Goal: Learn about a topic

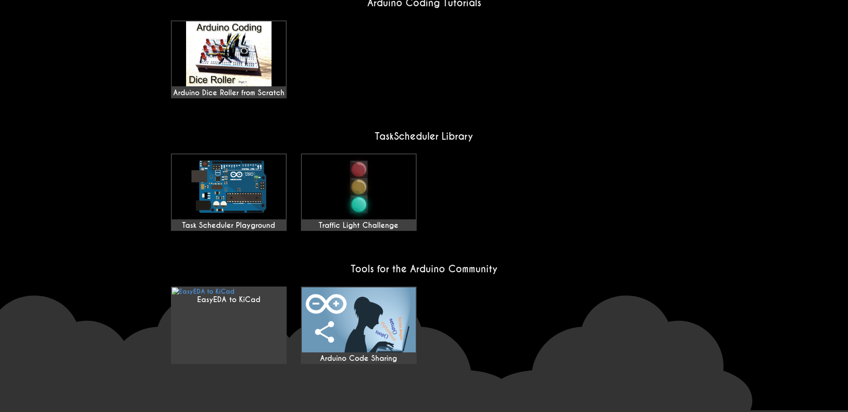
scroll to position [641, 0]
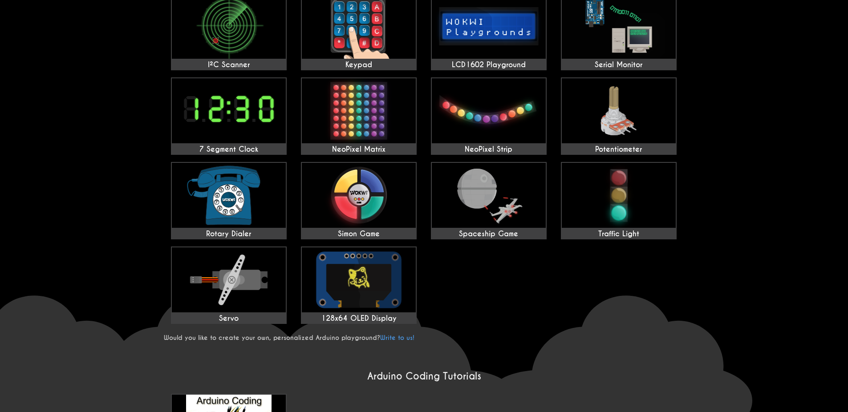
click at [700, 146] on wokwi-home "Arduino Code Playgrounds Alarm Clock Blink Blink Without Delay Calculator Charl…" at bounding box center [424, 277] width 848 height 983
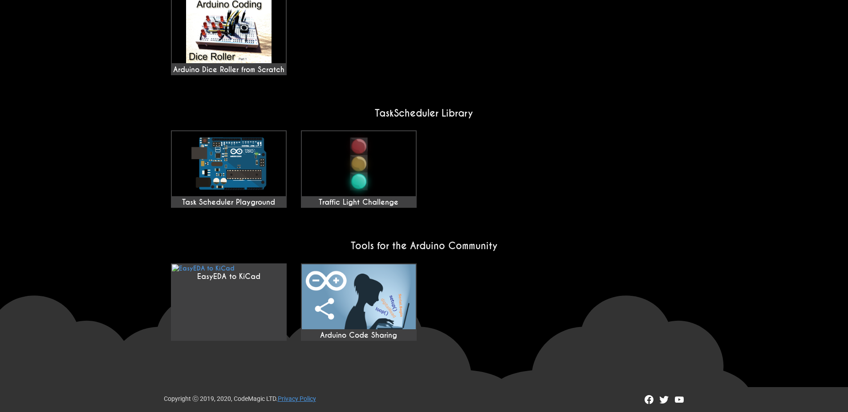
scroll to position [664, 0]
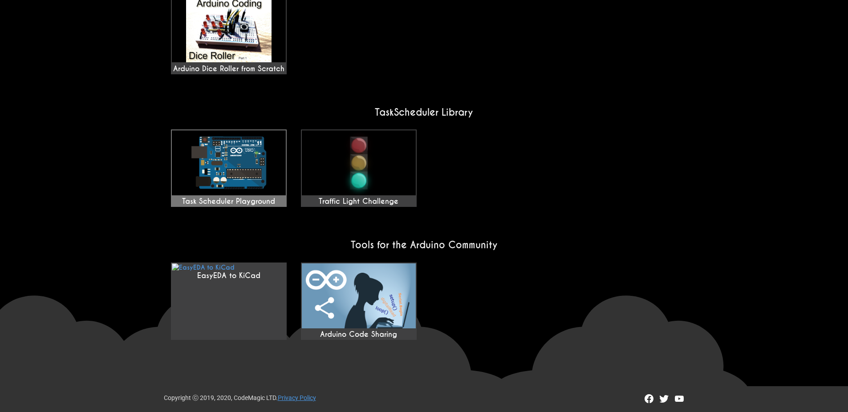
click at [221, 168] on img at bounding box center [229, 162] width 114 height 65
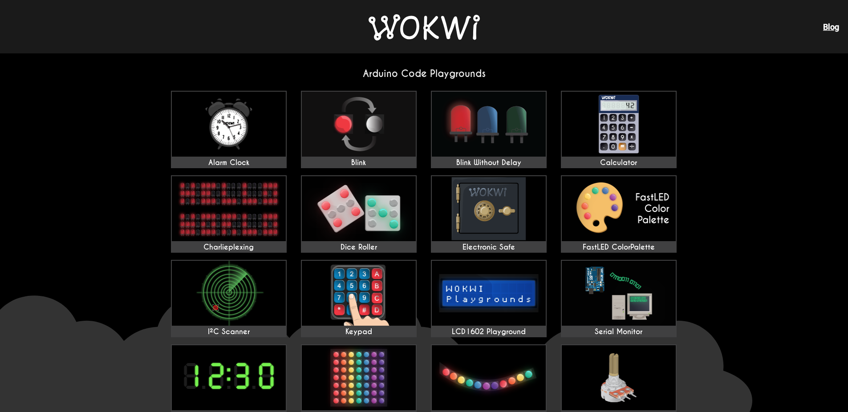
click at [480, 22] on div "Blog" at bounding box center [424, 26] width 848 height 53
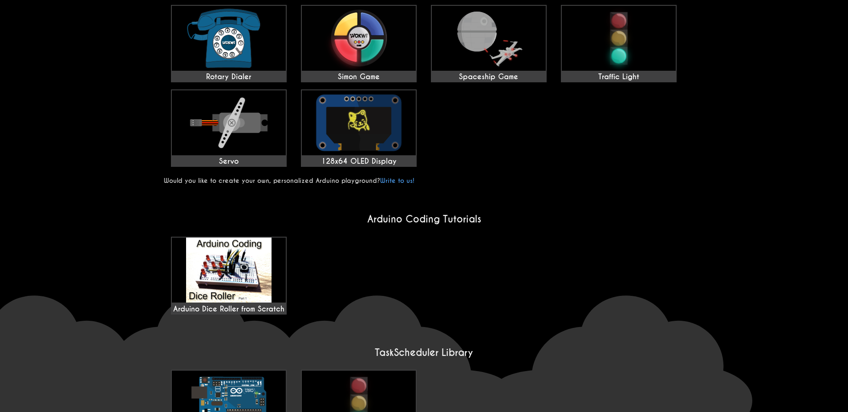
scroll to position [427, 0]
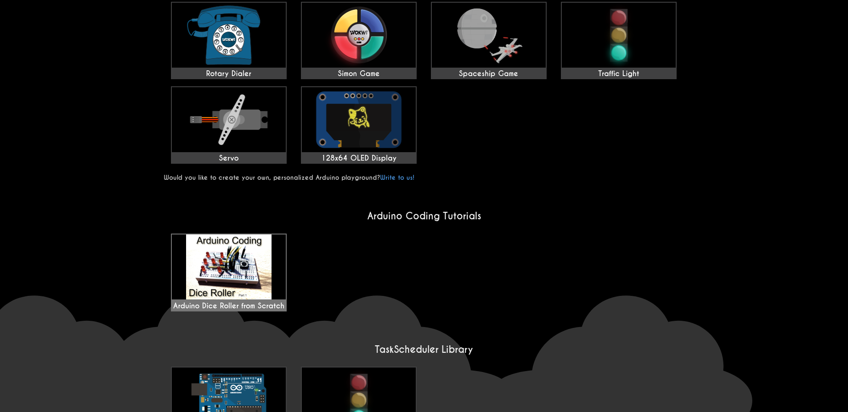
click at [235, 281] on img at bounding box center [229, 267] width 114 height 65
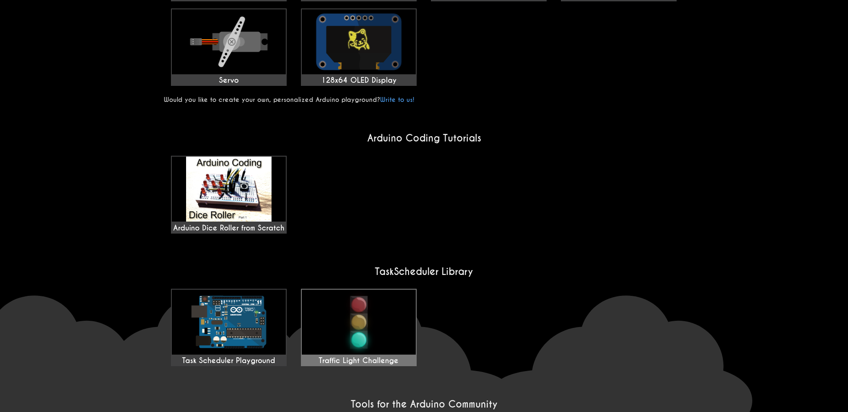
scroll to position [587, 0]
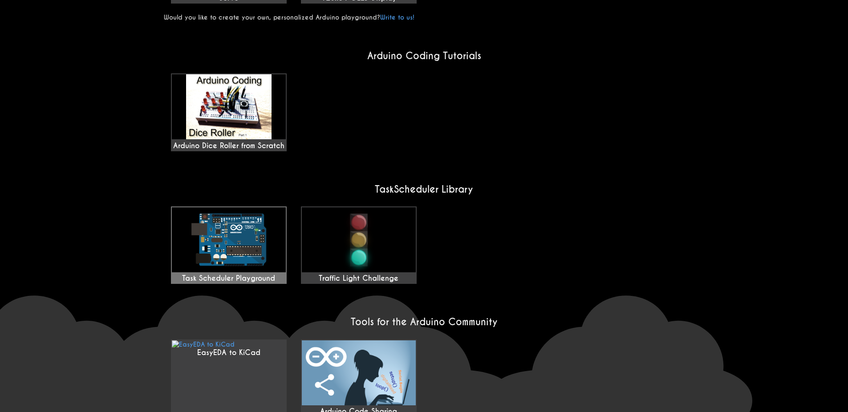
click at [271, 218] on img at bounding box center [229, 239] width 114 height 65
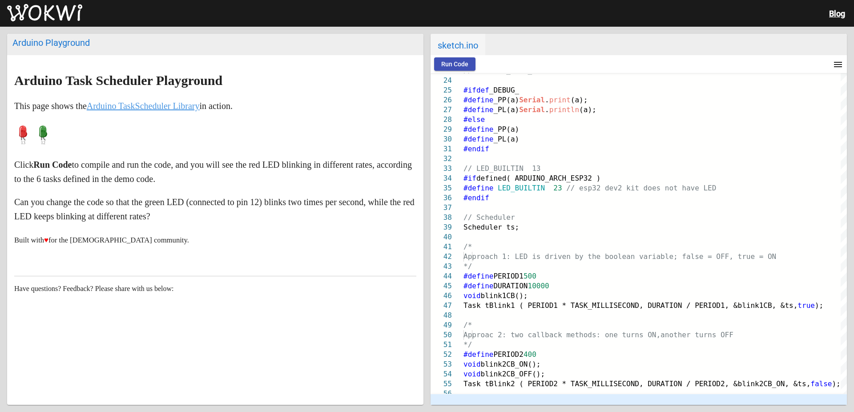
click at [53, 22] on link at bounding box center [44, 13] width 89 height 19
